Goal: Check status: Check status

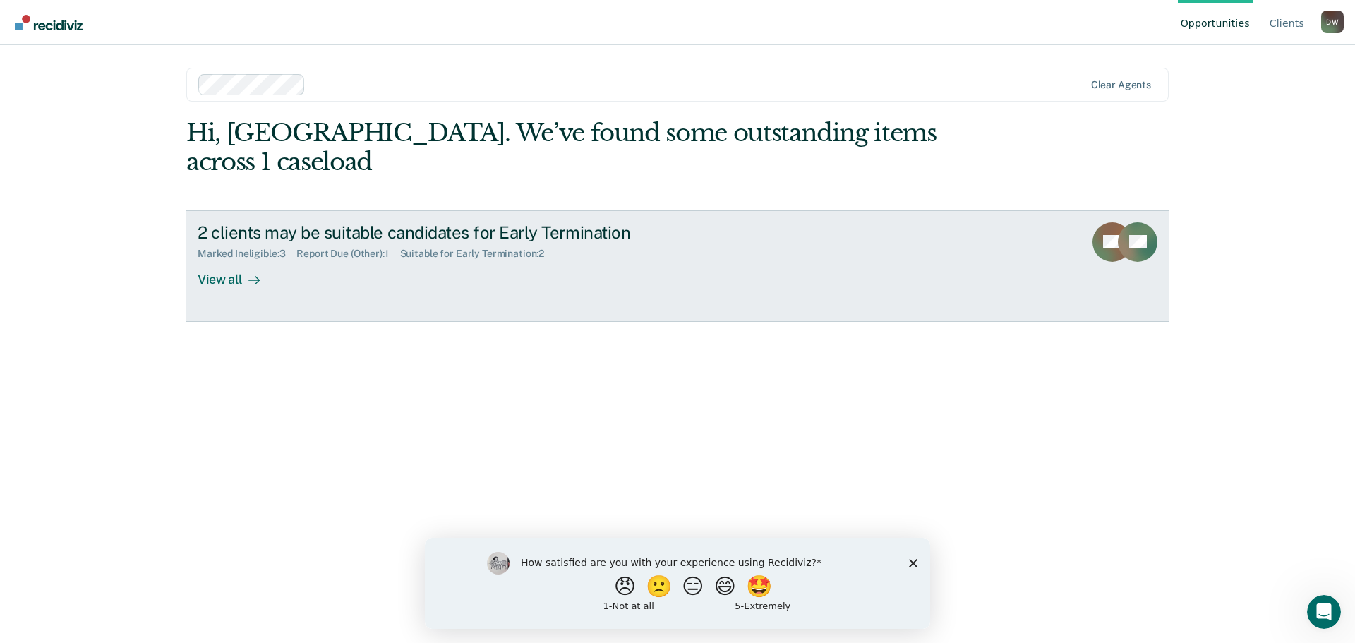
click at [235, 260] on div "View all" at bounding box center [237, 274] width 79 height 28
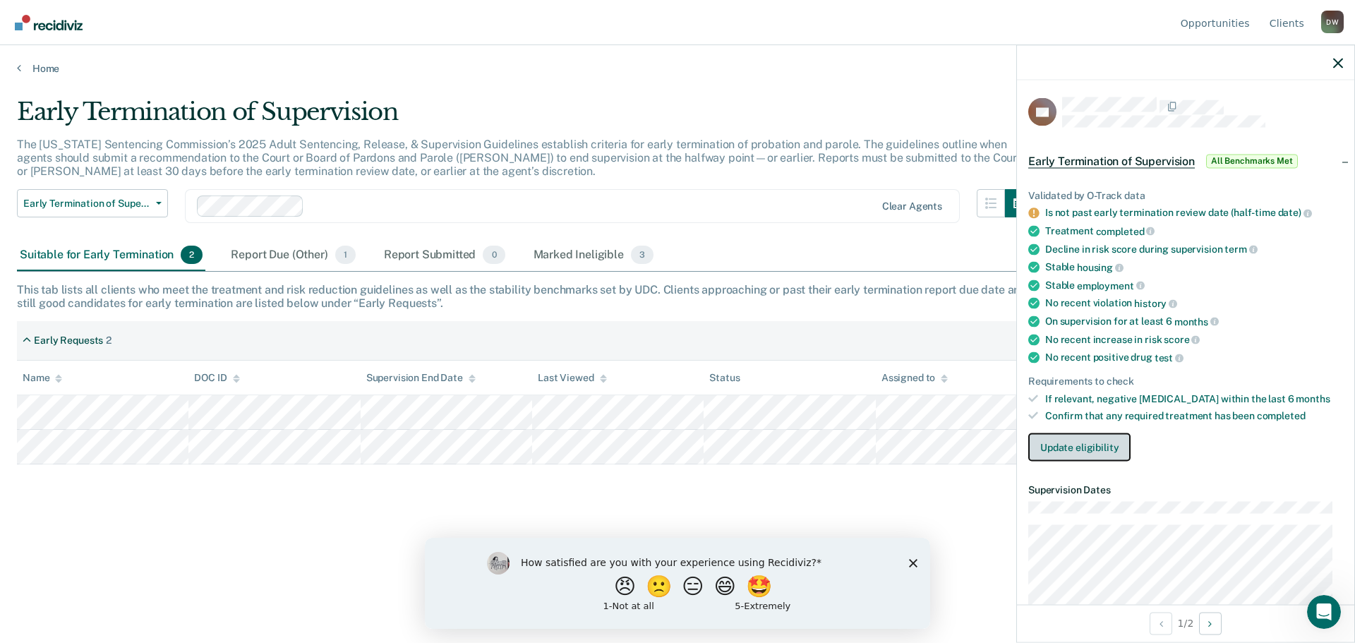
click at [1101, 455] on button "Update eligibility" at bounding box center [1079, 447] width 102 height 28
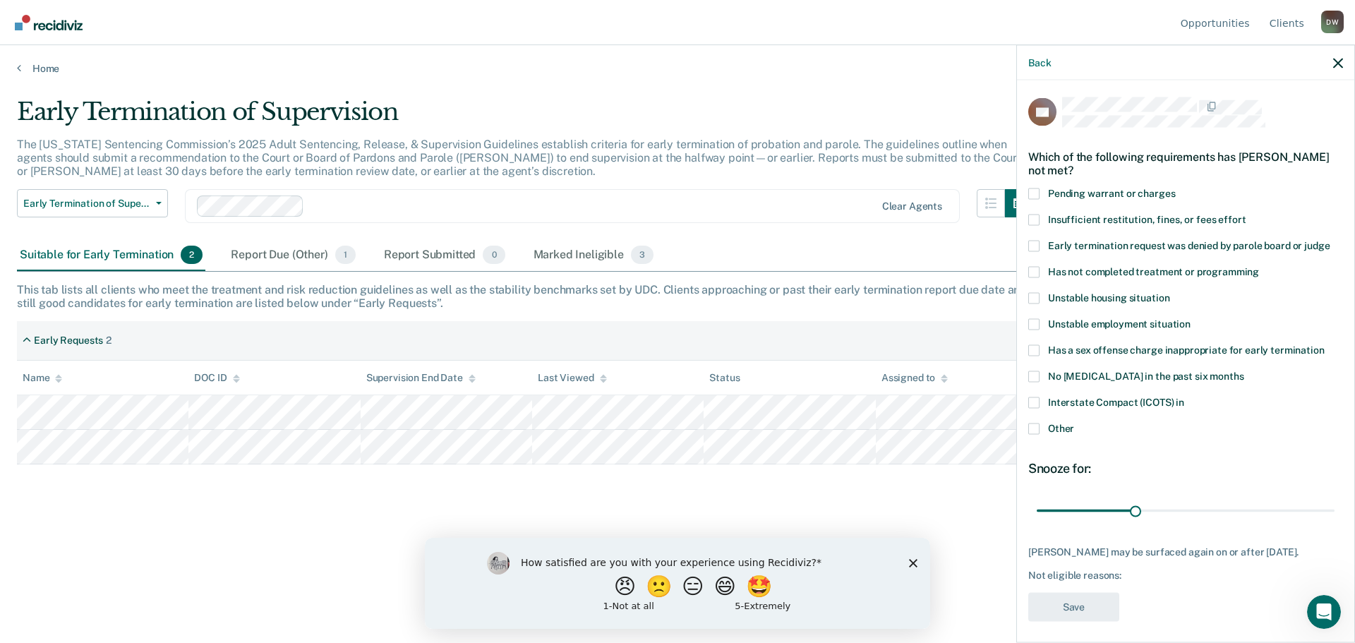
click at [1034, 425] on span at bounding box center [1033, 428] width 11 height 11
click at [1074, 423] on input "Other" at bounding box center [1074, 423] width 0 height 0
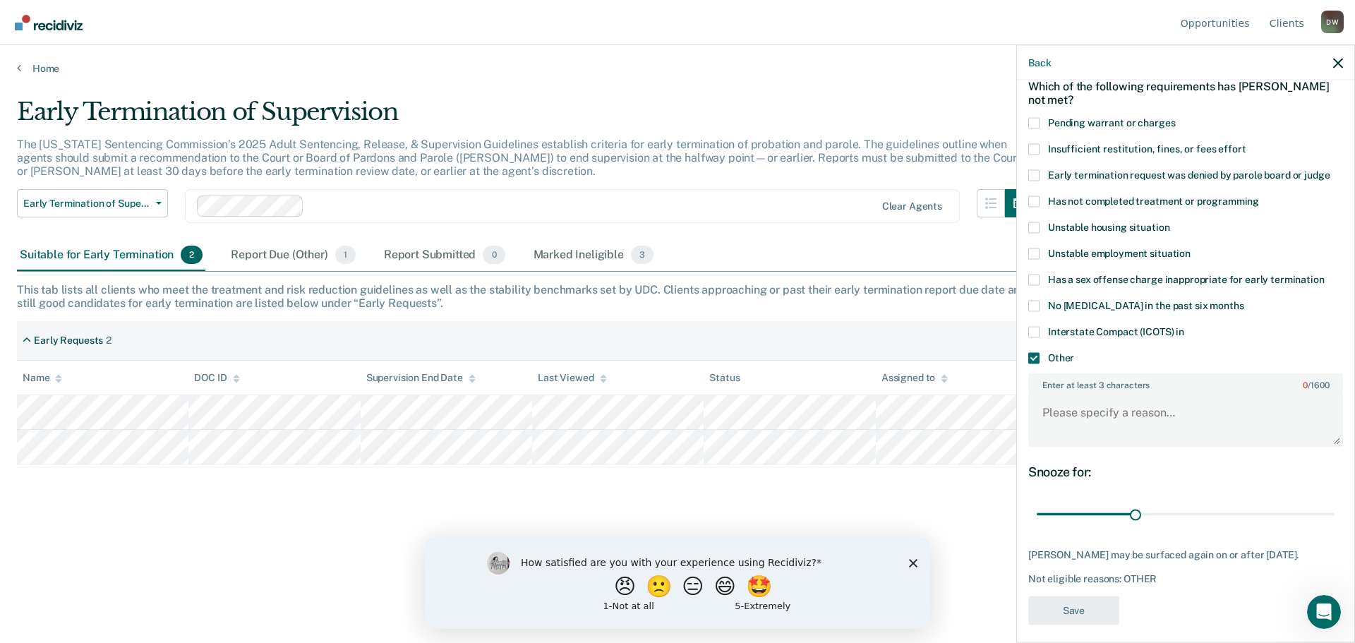
scroll to position [92, 0]
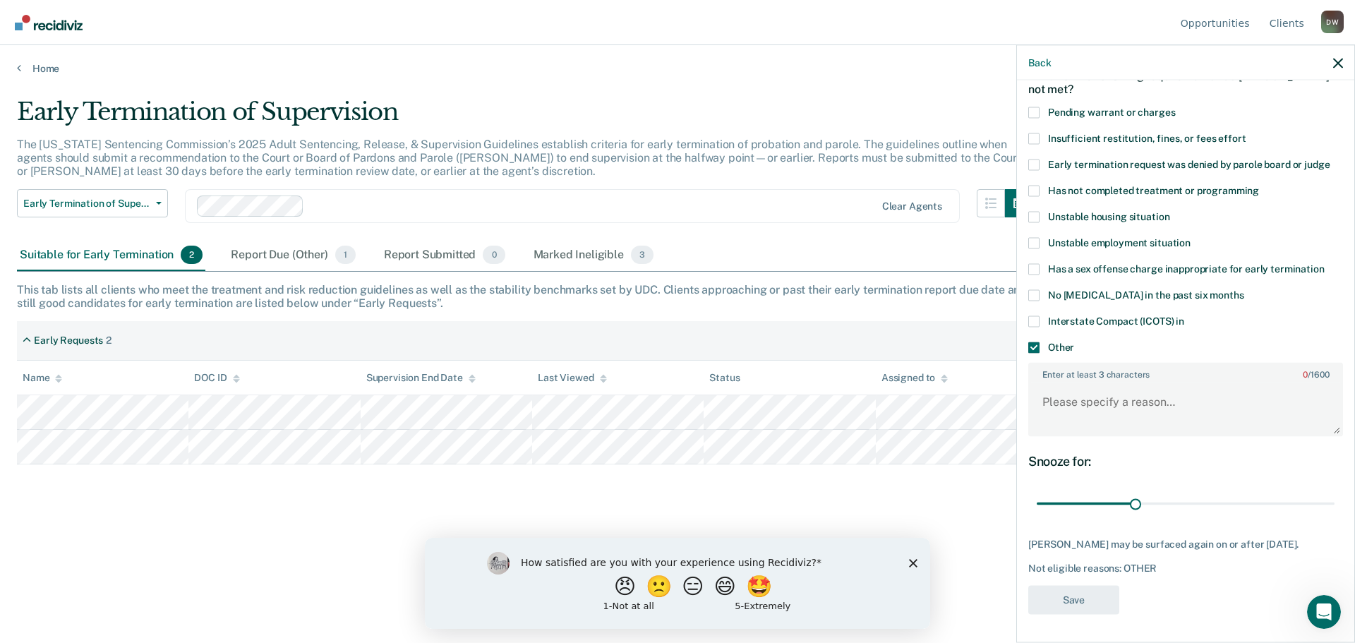
click at [1036, 341] on span at bounding box center [1033, 346] width 11 height 11
click at [1074, 341] on input "Other" at bounding box center [1074, 341] width 0 height 0
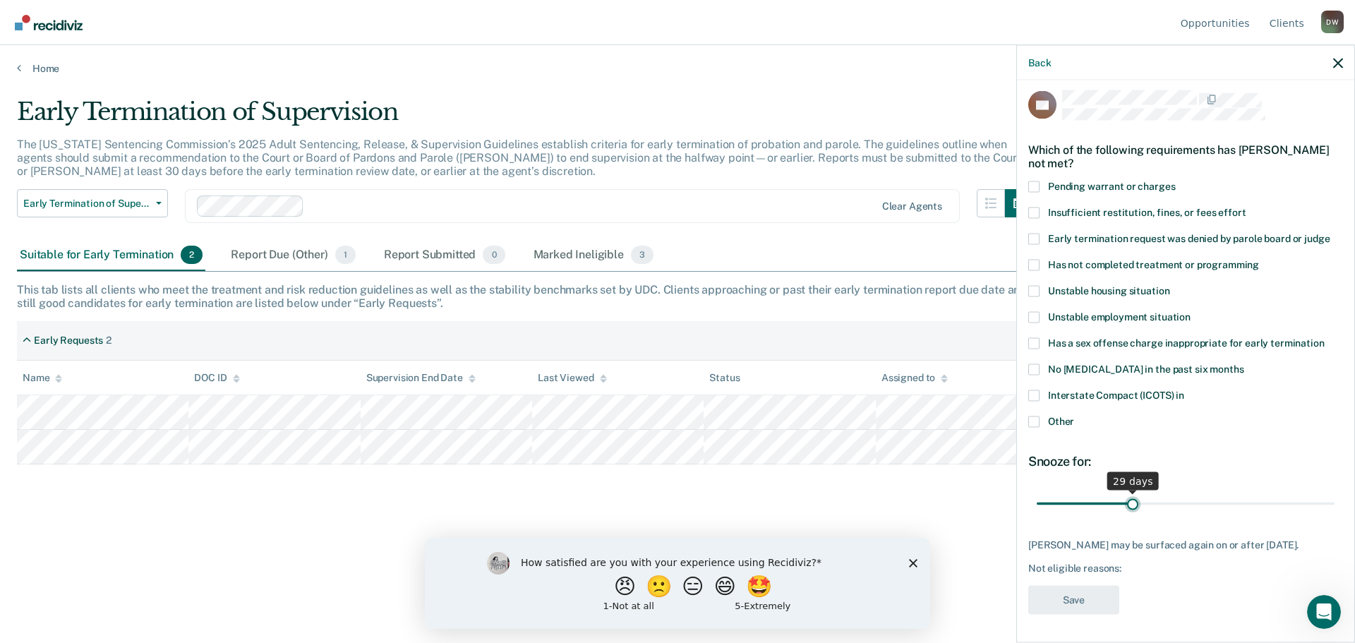
type input "30"
click at [1132, 491] on input "range" at bounding box center [1185, 503] width 298 height 25
click at [1038, 416] on span at bounding box center [1033, 421] width 11 height 11
click at [1074, 416] on input "Other" at bounding box center [1074, 416] width 0 height 0
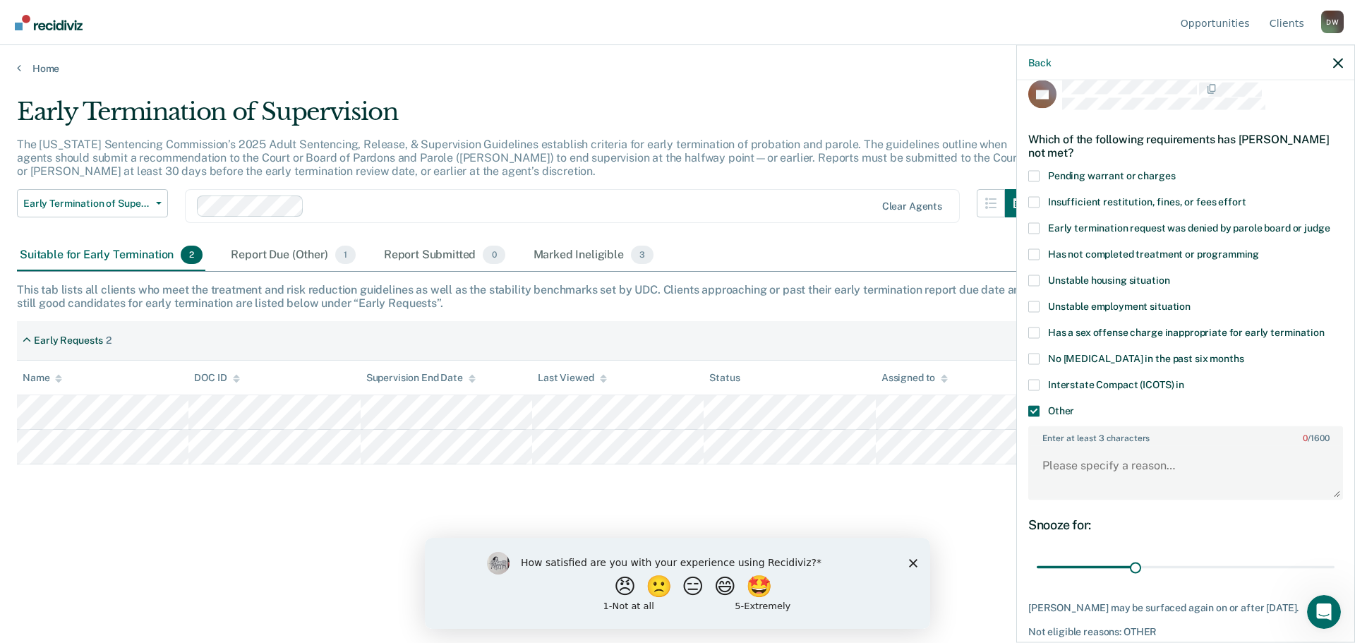
click at [1038, 413] on span at bounding box center [1033, 410] width 11 height 11
click at [1074, 405] on input "Other" at bounding box center [1074, 405] width 0 height 0
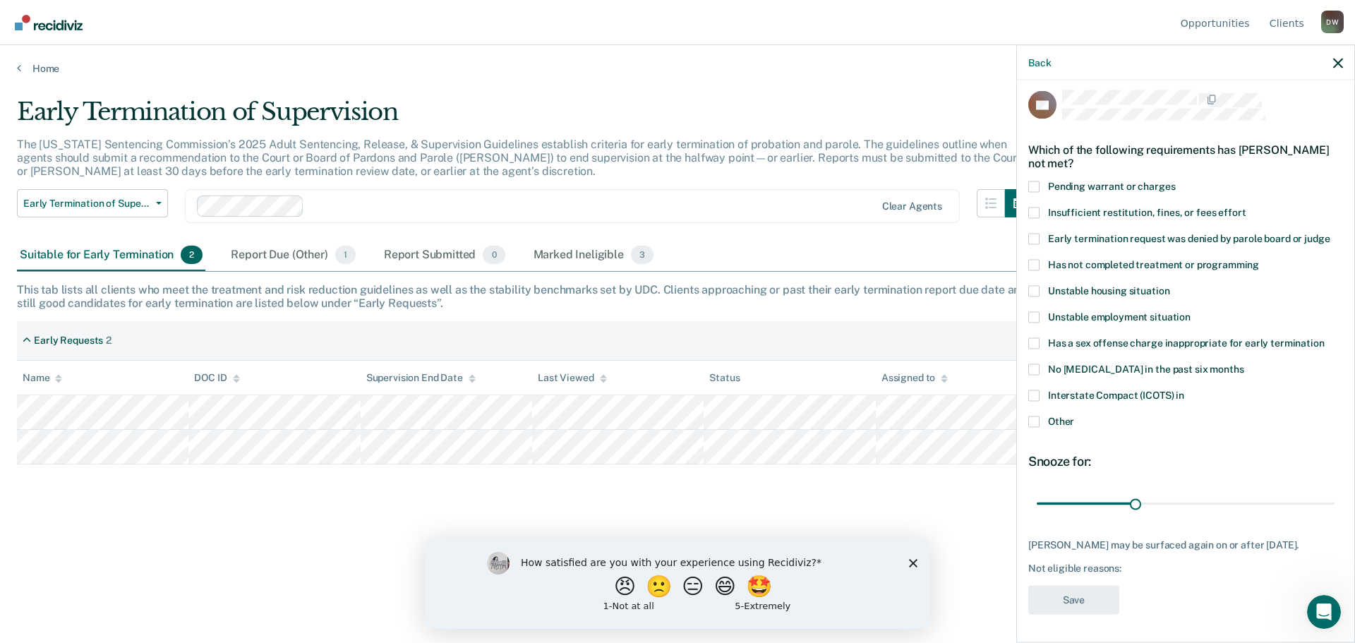
click at [833, 500] on div "Early Termination of Supervision The [US_STATE] Sentencing Commission’s 2025 Ad…" at bounding box center [677, 317] width 1321 height 440
